Goal: Navigation & Orientation: Find specific page/section

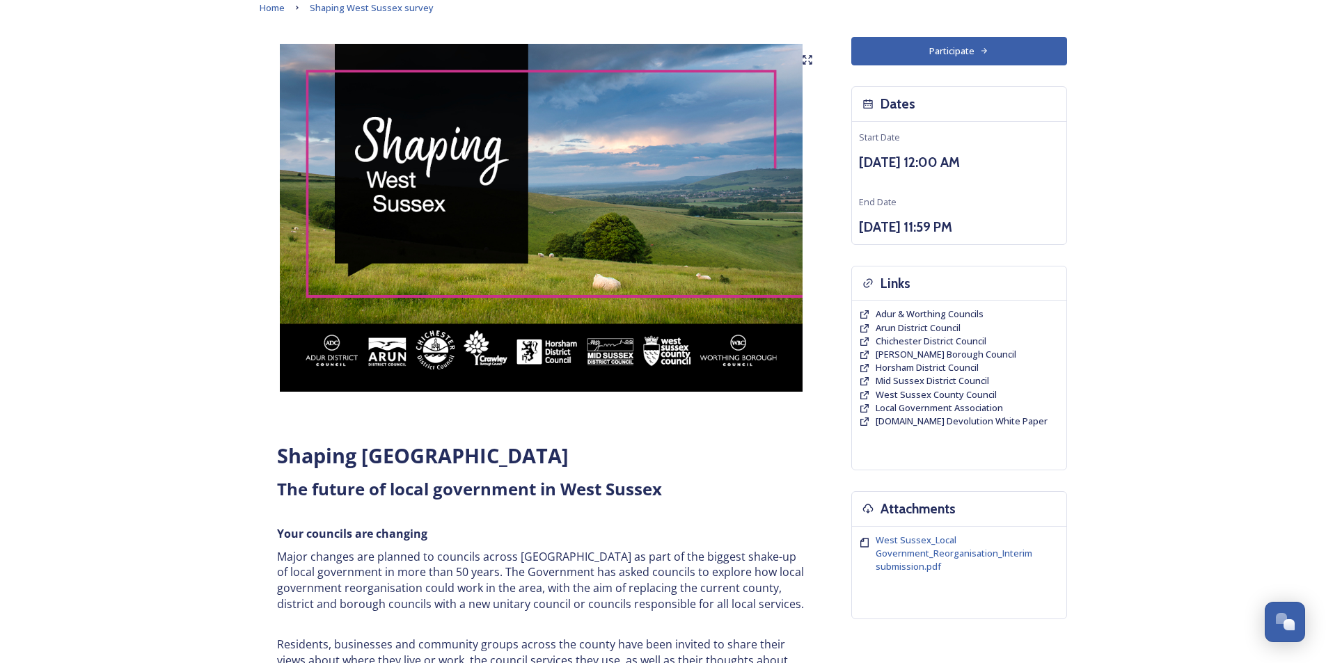
scroll to position [49, 0]
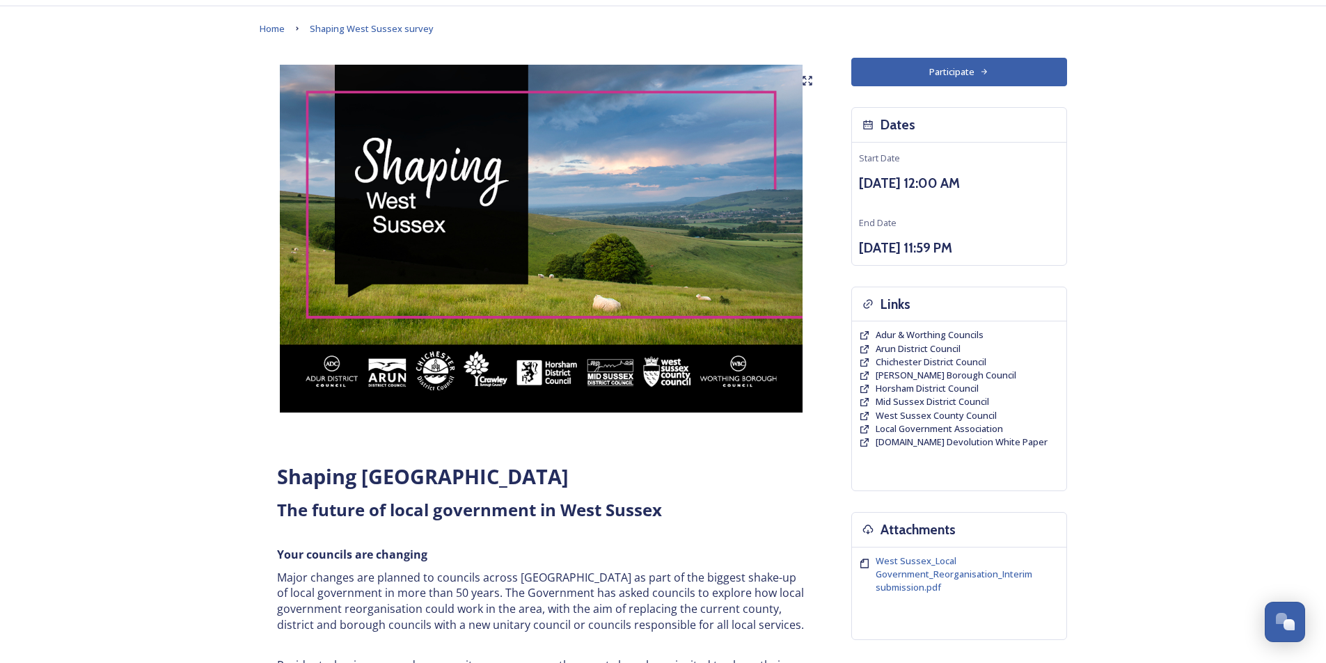
click at [962, 77] on button "Participate" at bounding box center [959, 72] width 216 height 29
